Goal: Transaction & Acquisition: Obtain resource

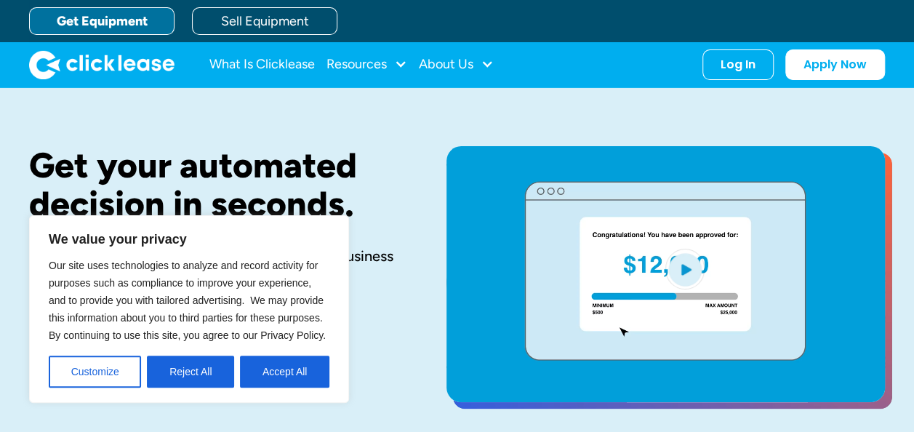
click at [358, 161] on h1 "Get your automated decision in seconds." at bounding box center [214, 184] width 371 height 77
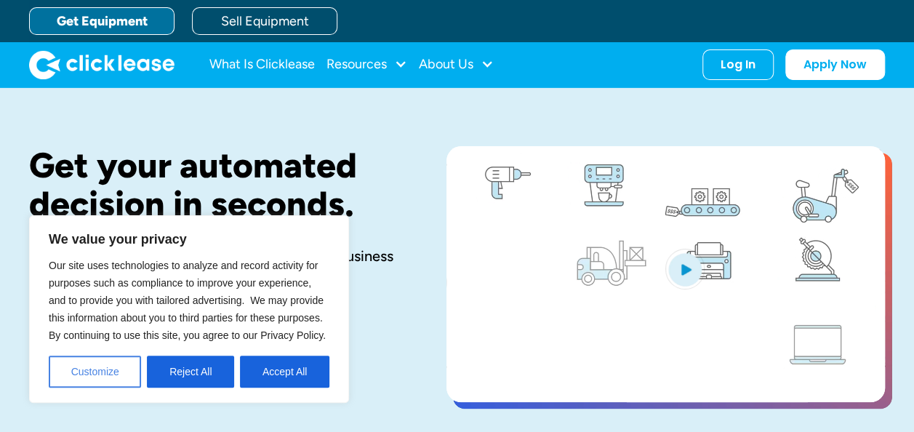
click at [97, 376] on button "Customize" at bounding box center [95, 372] width 92 height 32
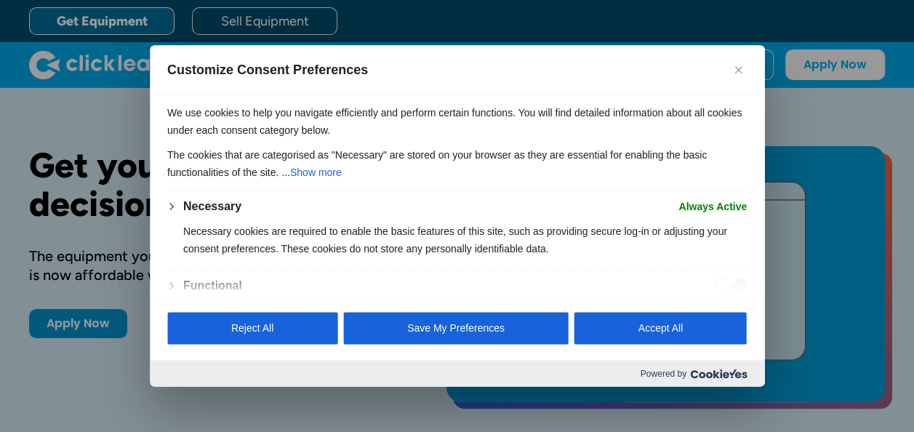
click at [742, 67] on button "Close" at bounding box center [738, 69] width 17 height 17
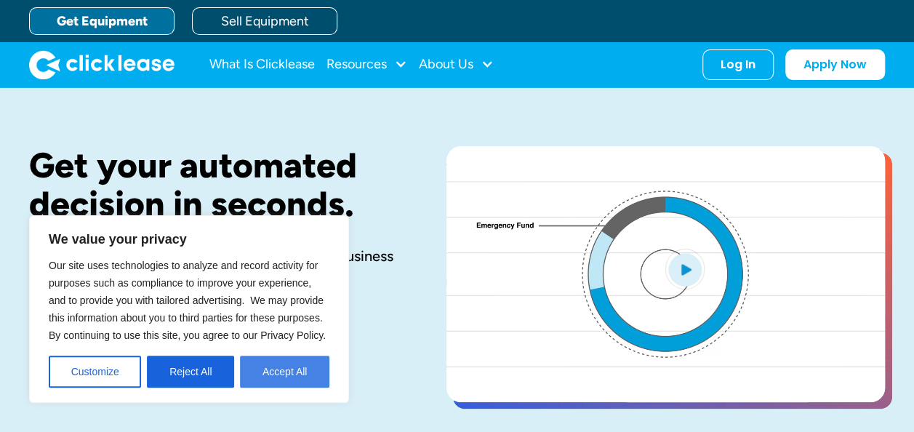
click at [288, 372] on button "Accept All" at bounding box center [284, 372] width 89 height 32
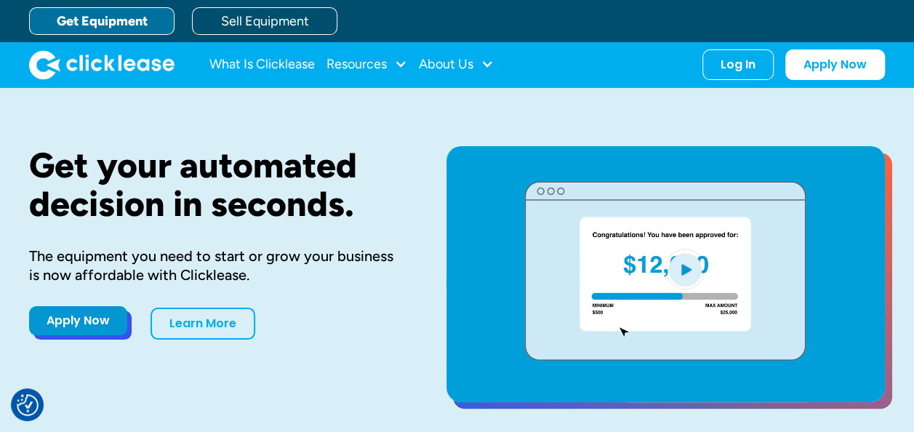
click at [85, 314] on link "Apply Now" at bounding box center [78, 320] width 98 height 29
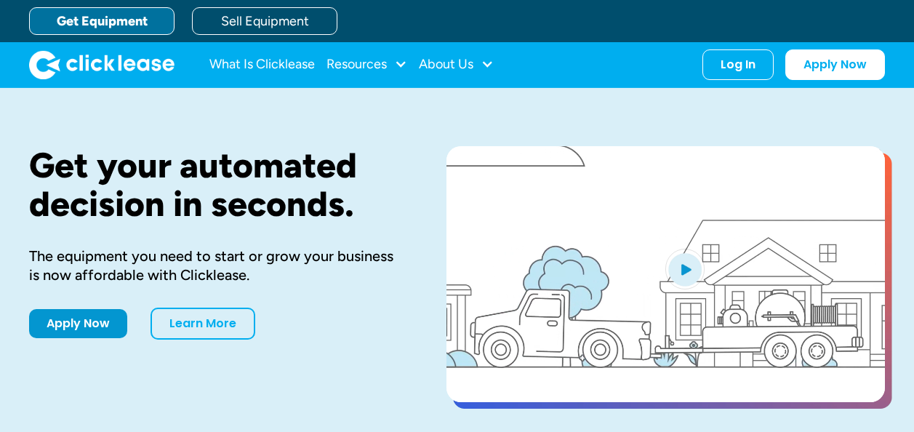
click at [737, 68] on div "Log In Account login I use Clicklease to get my equipment Partner Portal I offe…" at bounding box center [738, 64] width 71 height 31
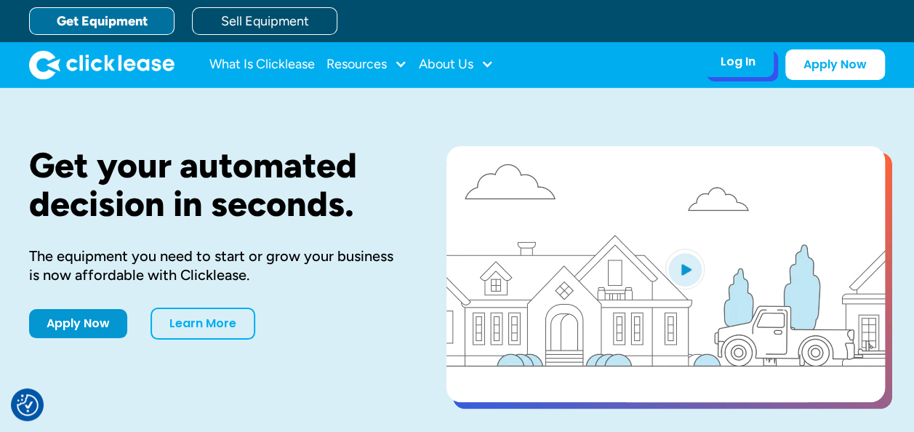
click at [745, 65] on div "Log In" at bounding box center [738, 62] width 35 height 15
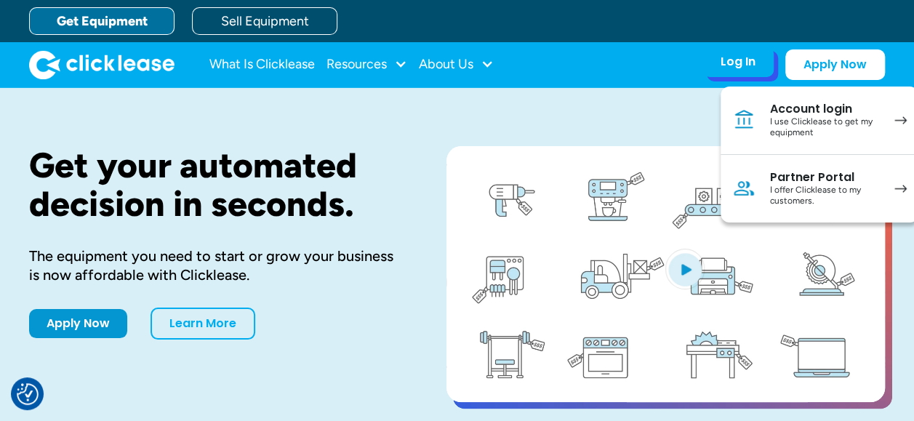
click at [804, 173] on div "Partner Portal" at bounding box center [825, 177] width 110 height 15
